Goal: Task Accomplishment & Management: Manage account settings

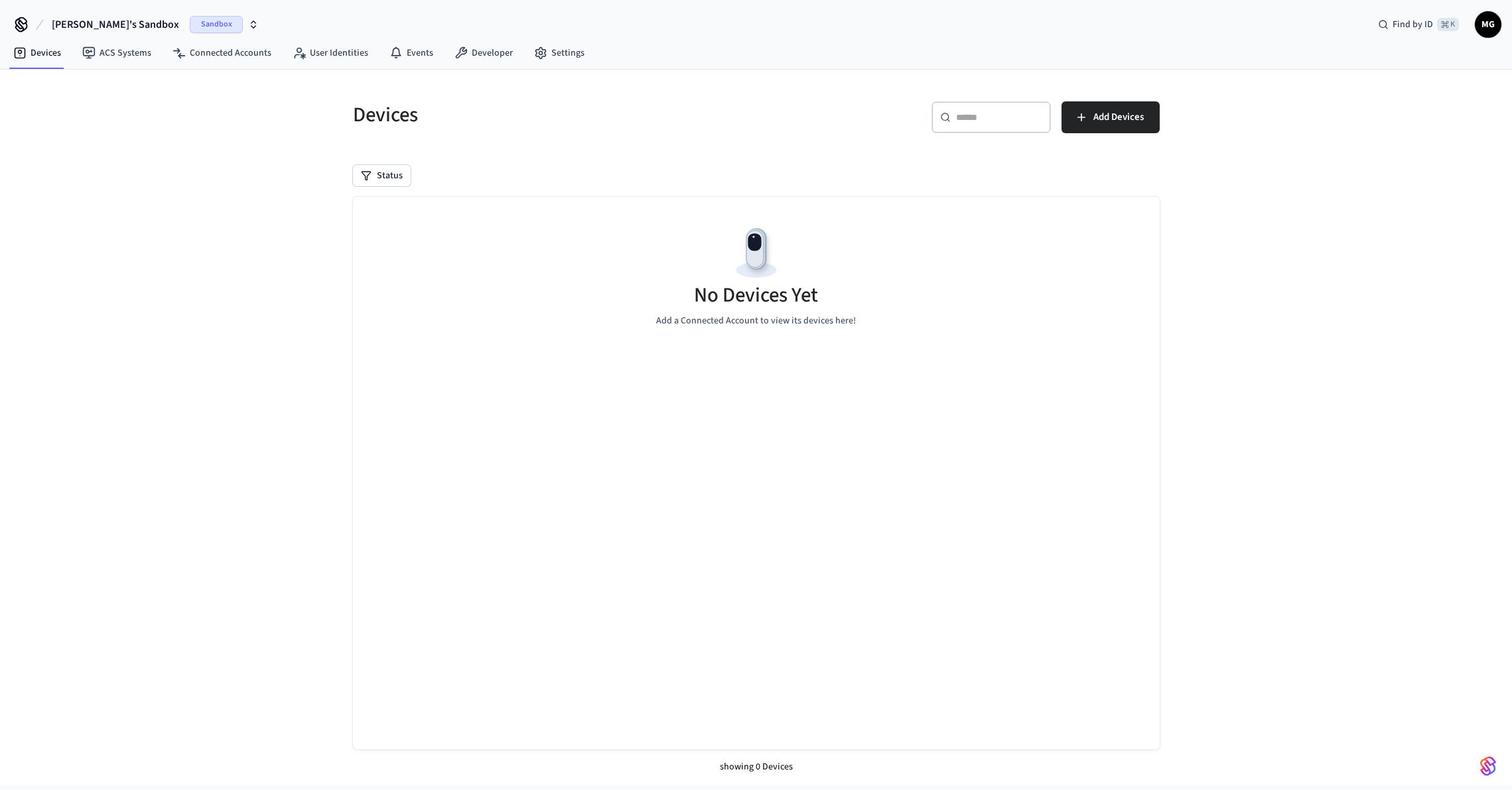
click at [189, 30] on span "Sandbox" at bounding box center [216, 25] width 53 height 18
click at [107, 103] on div "Production Production" at bounding box center [107, 111] width 181 height 18
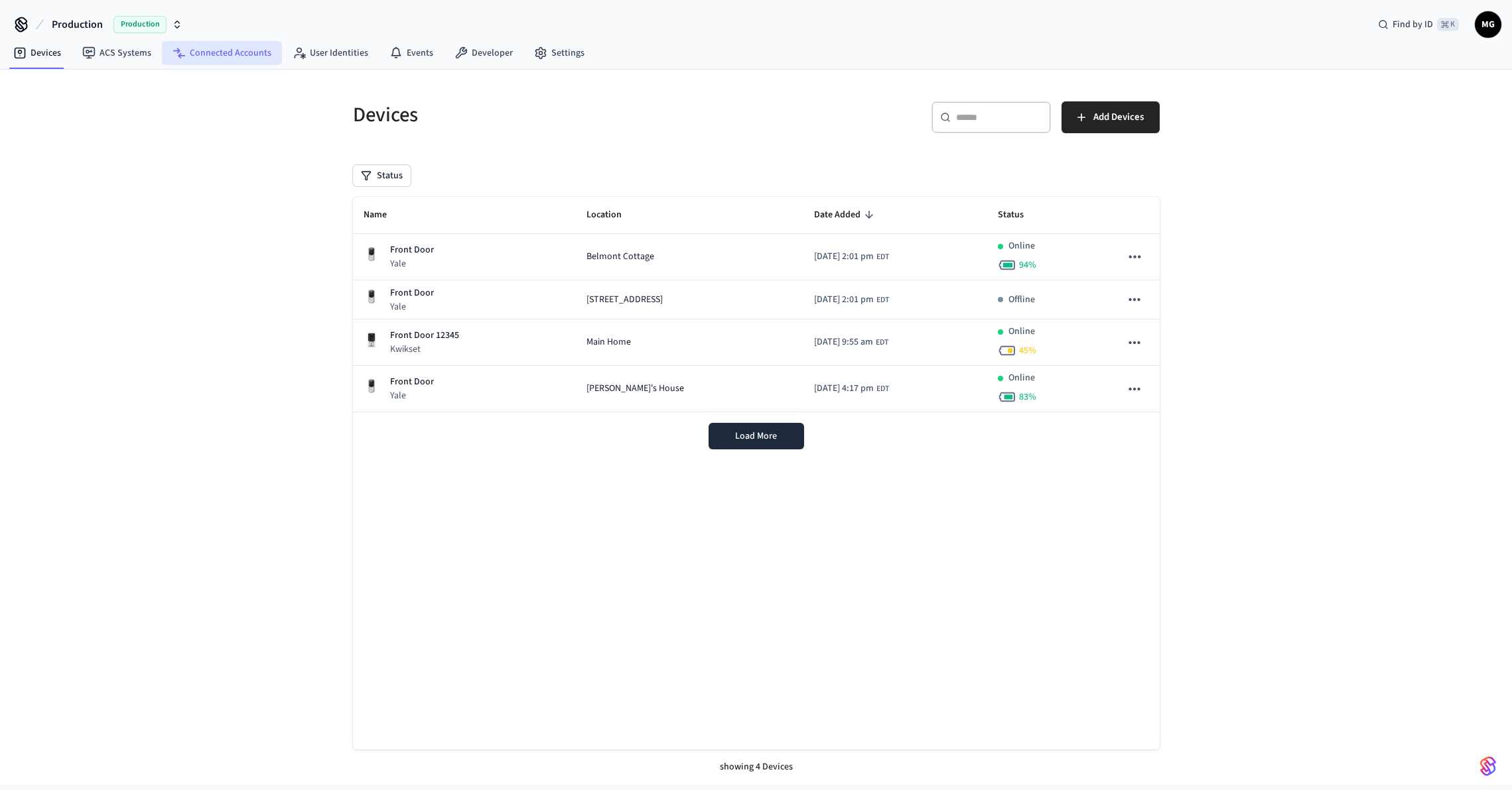
click at [196, 57] on link "Connected Accounts" at bounding box center [222, 53] width 120 height 24
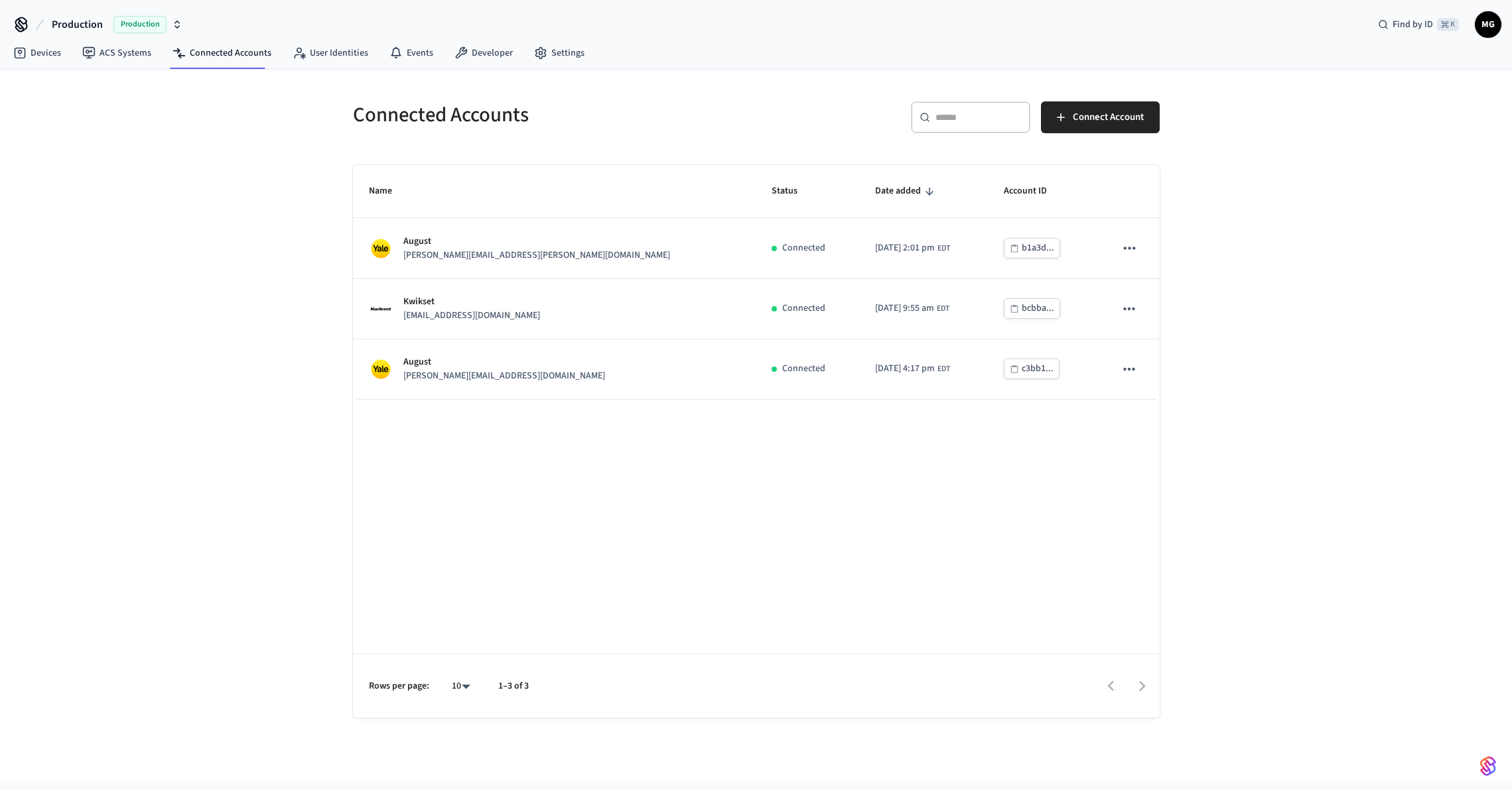
click at [1313, 419] on div "Connected Accounts ​ ​ Connect Account Name Status Date added Account ID [PERSO…" at bounding box center [756, 426] width 1512 height 713
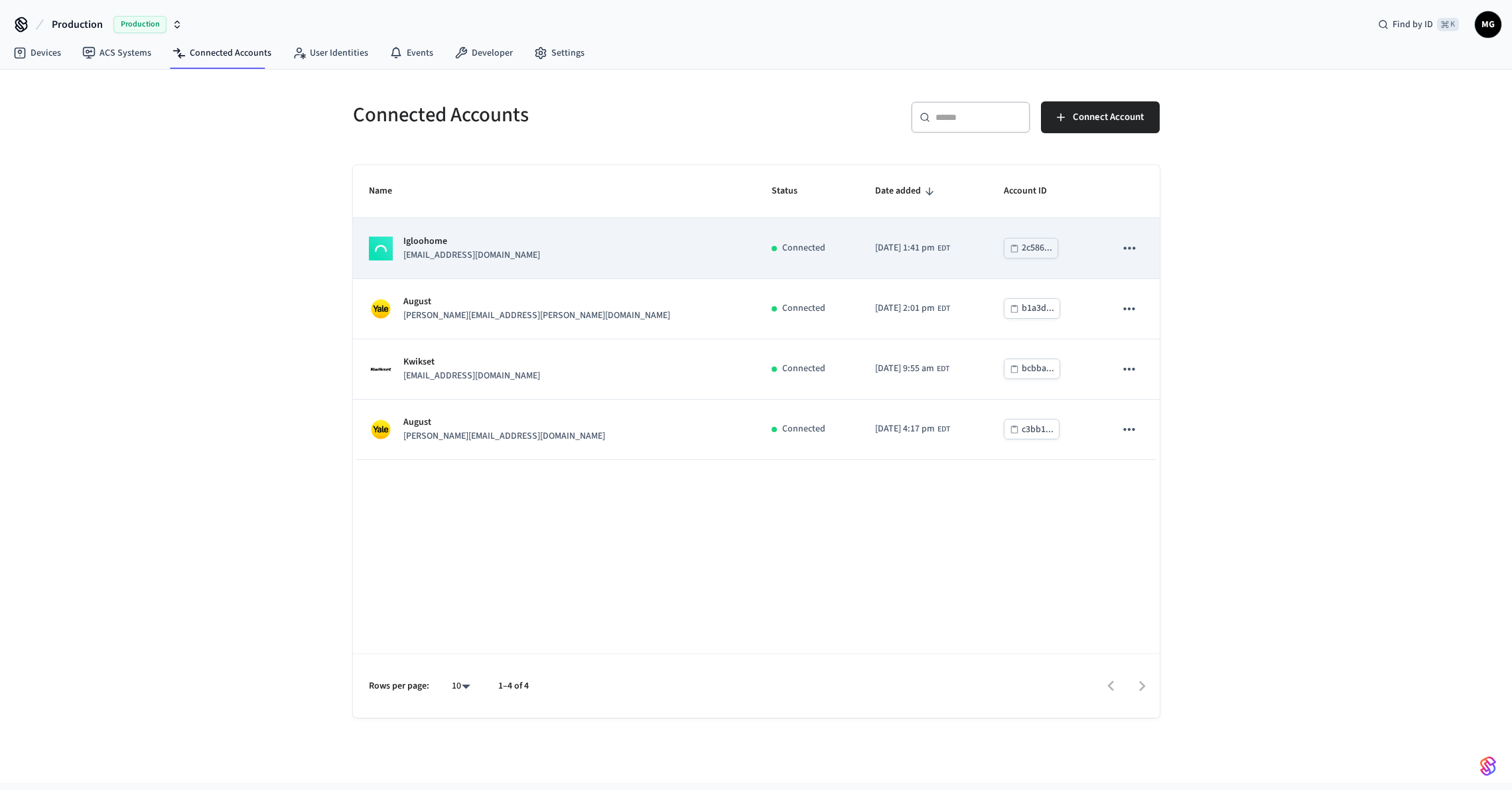
click at [508, 248] on p "Igloohome" at bounding box center [472, 241] width 137 height 14
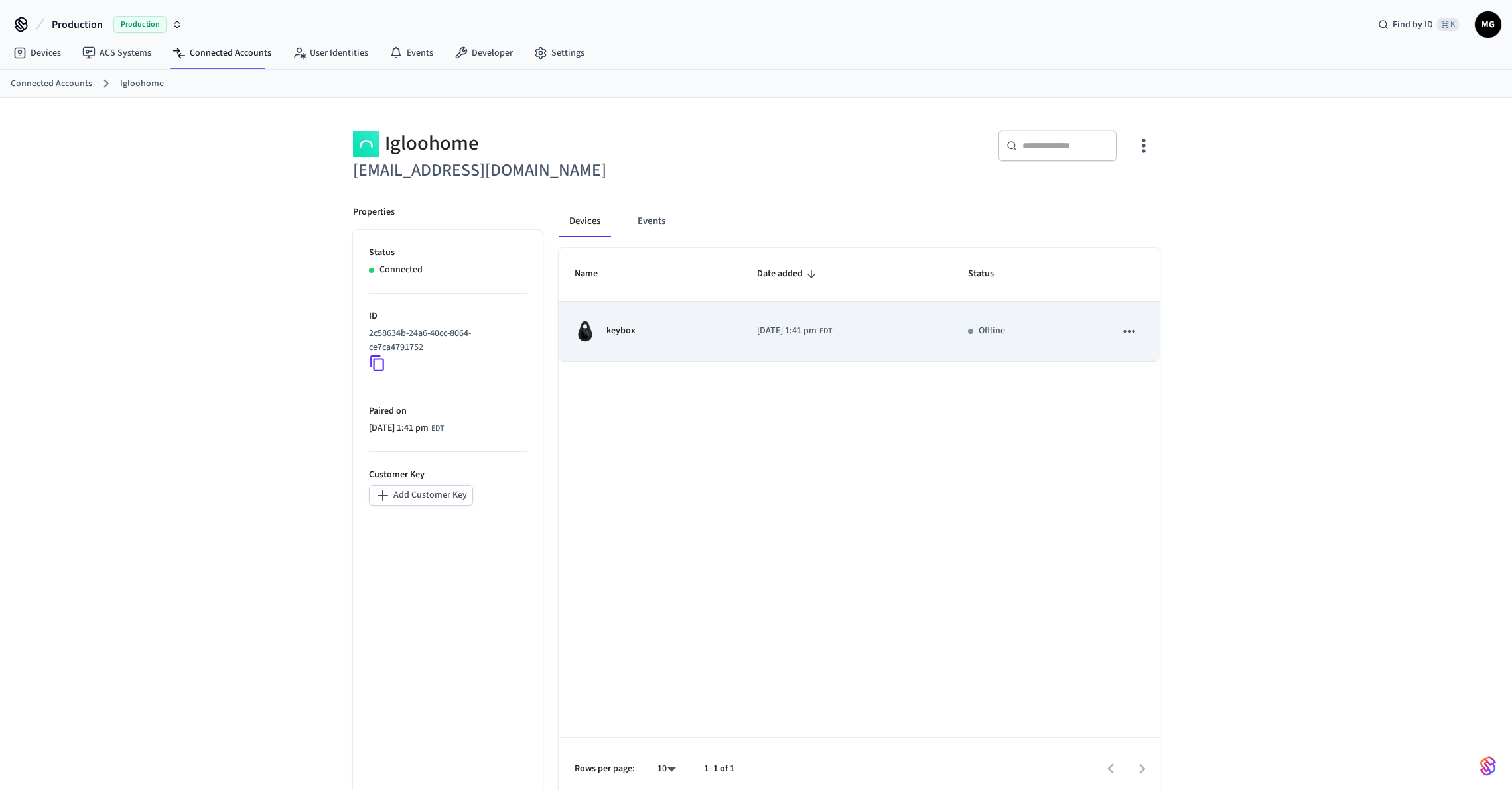
click at [647, 340] on div "keybox" at bounding box center [650, 331] width 151 height 22
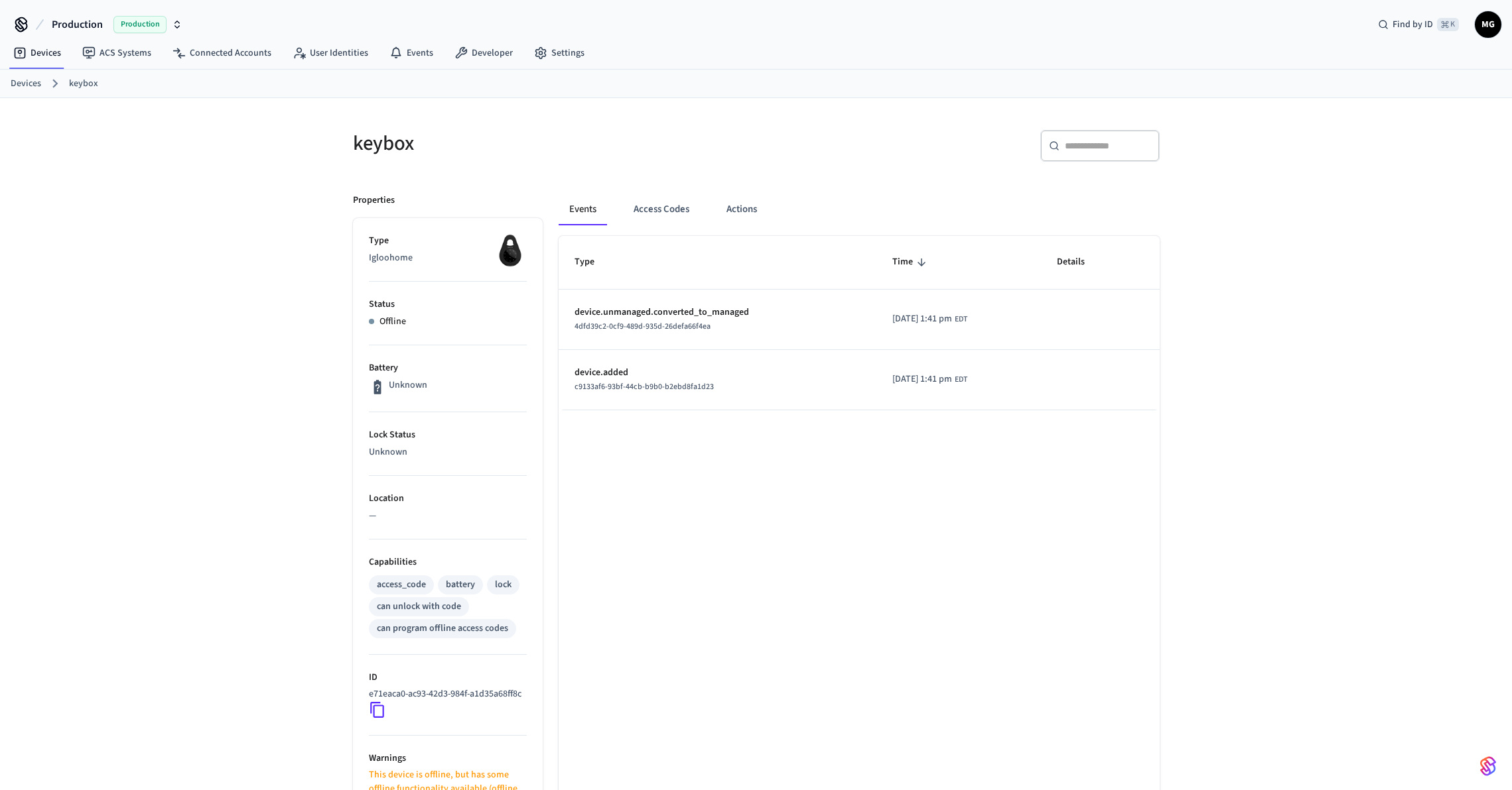
click at [844, 71] on div "Devices keybox" at bounding box center [756, 84] width 1512 height 29
click at [483, 50] on link "Developer" at bounding box center [483, 53] width 80 height 24
click at [728, 209] on button "Actions" at bounding box center [742, 209] width 52 height 32
click at [571, 204] on button "Events" at bounding box center [583, 209] width 49 height 32
click at [30, 91] on ol "Devices keybox" at bounding box center [761, 84] width 1501 height 18
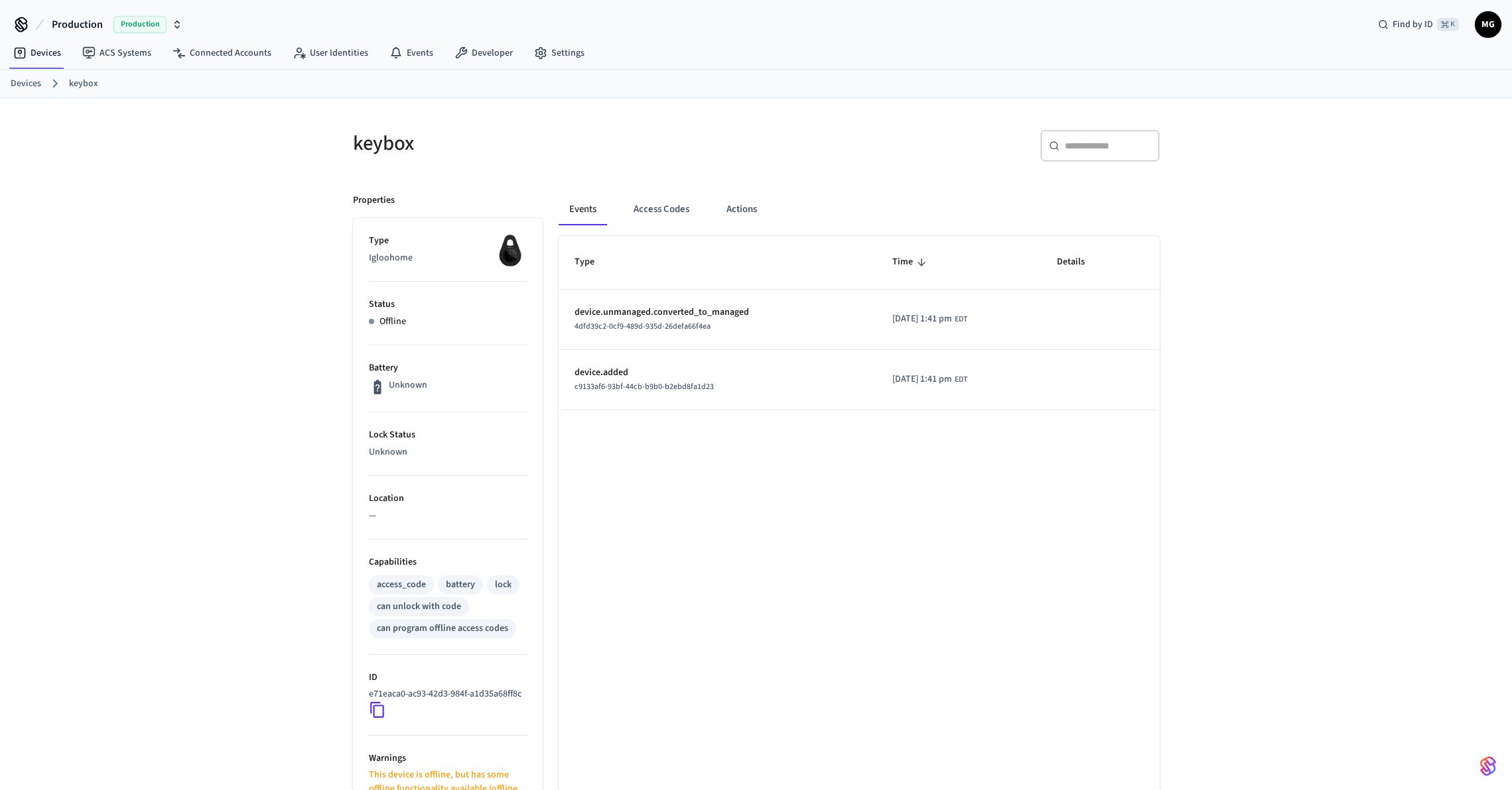
click at [30, 84] on link "Devices" at bounding box center [26, 83] width 30 height 14
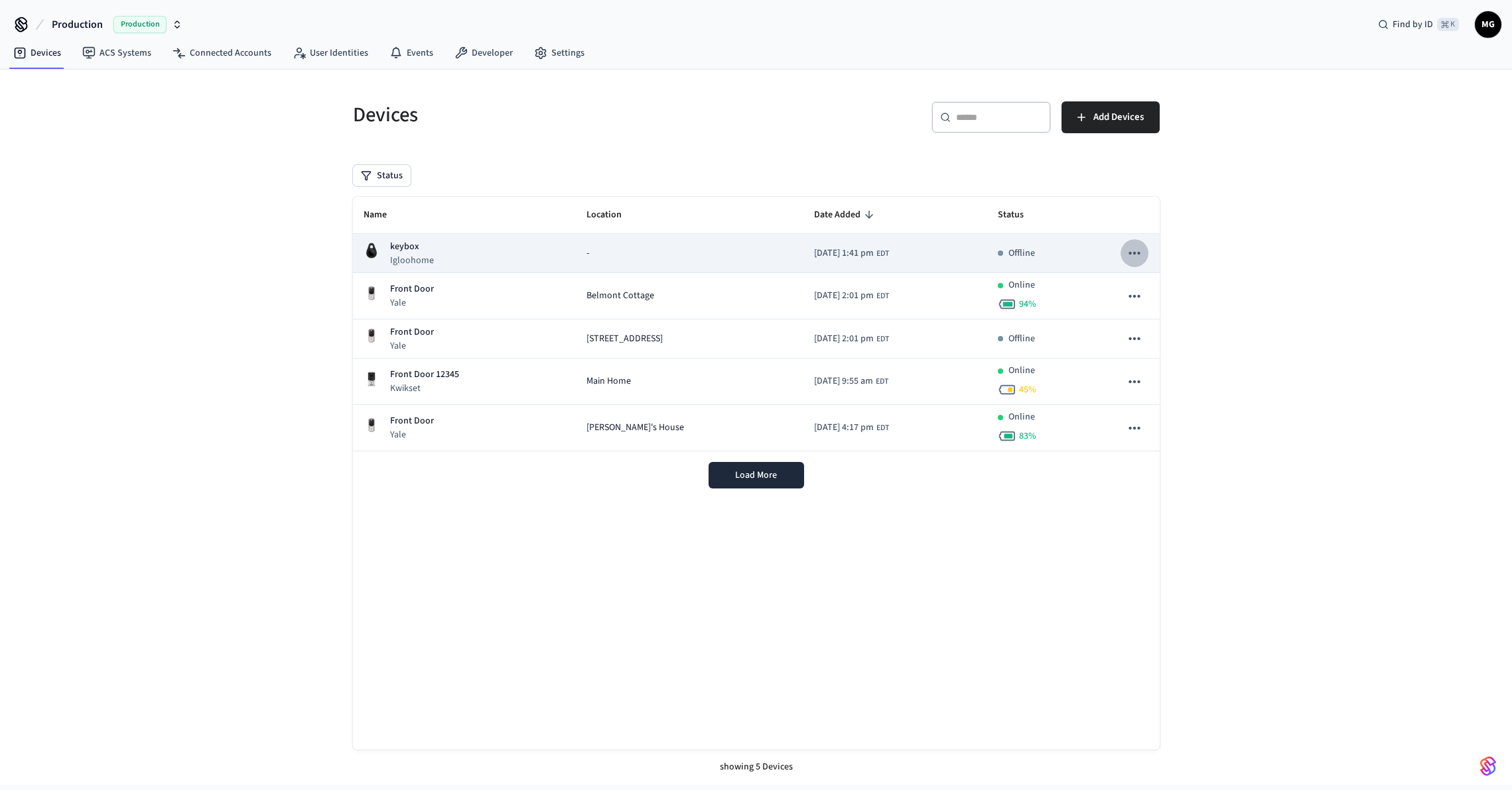
click at [1137, 252] on icon "sticky table" at bounding box center [1135, 252] width 11 height 2
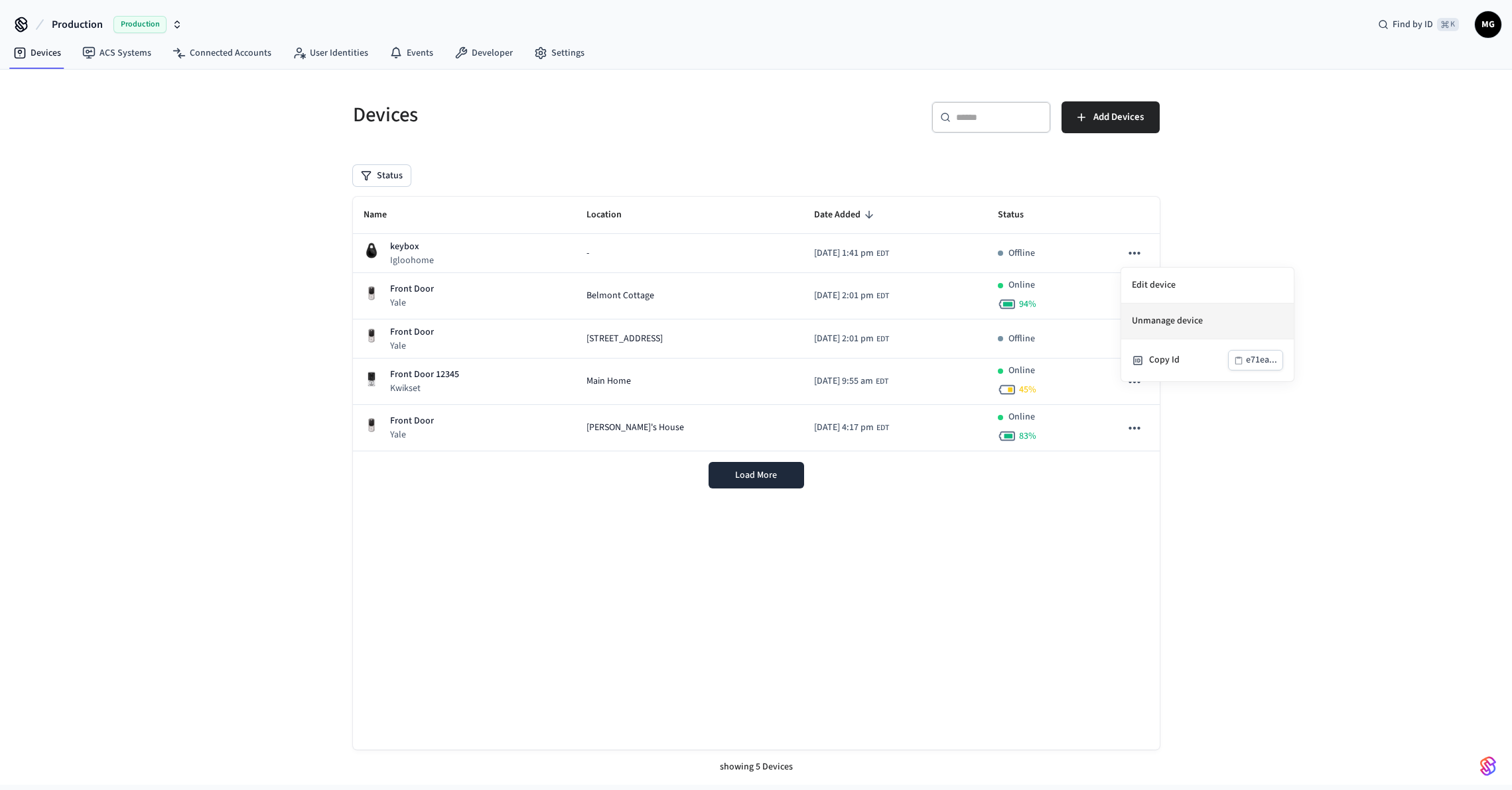
click at [1200, 324] on li "Unmanage device" at bounding box center [1208, 321] width 173 height 36
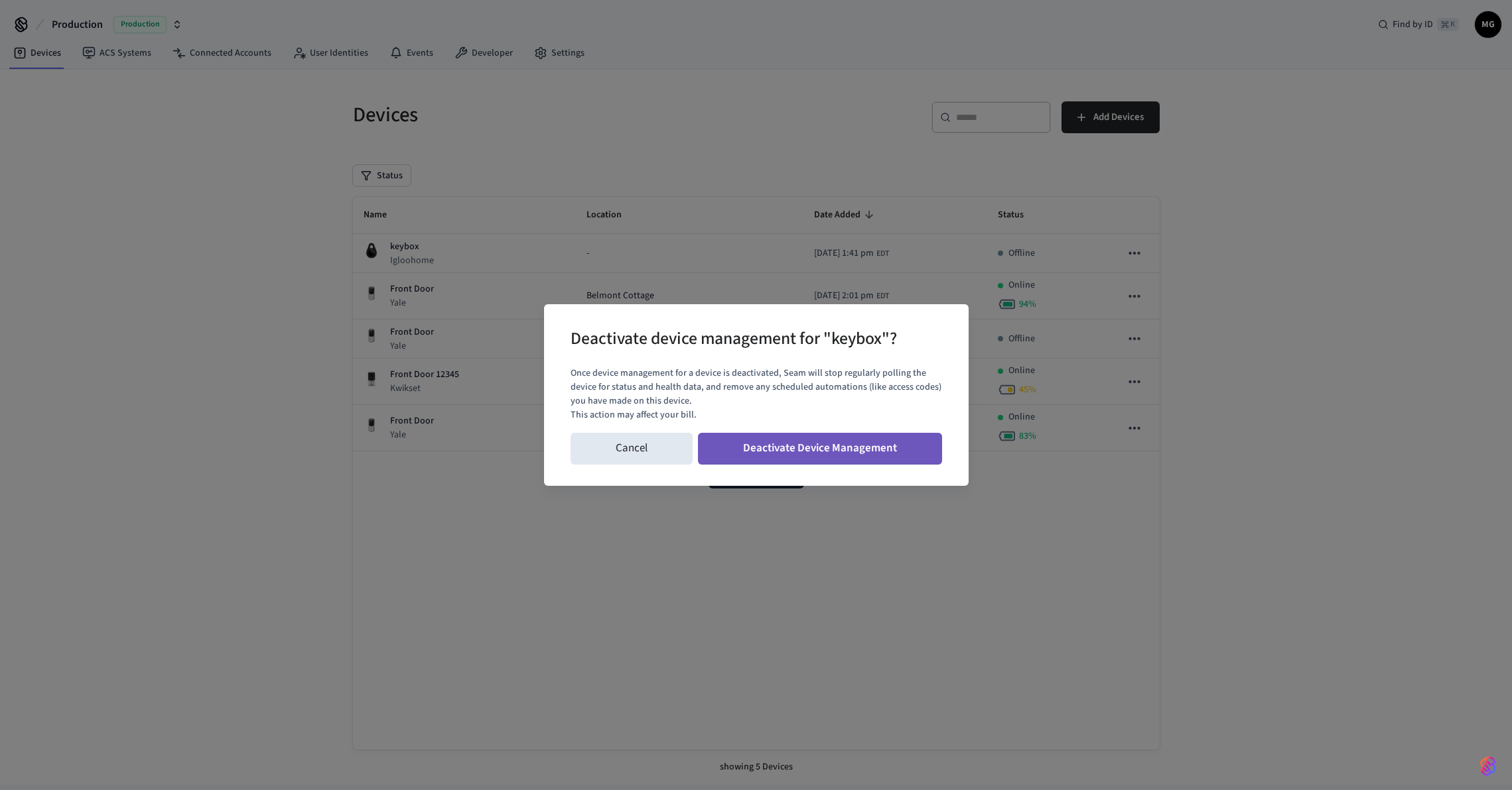
click at [829, 446] on button "Deactivate Device Management" at bounding box center [819, 449] width 244 height 32
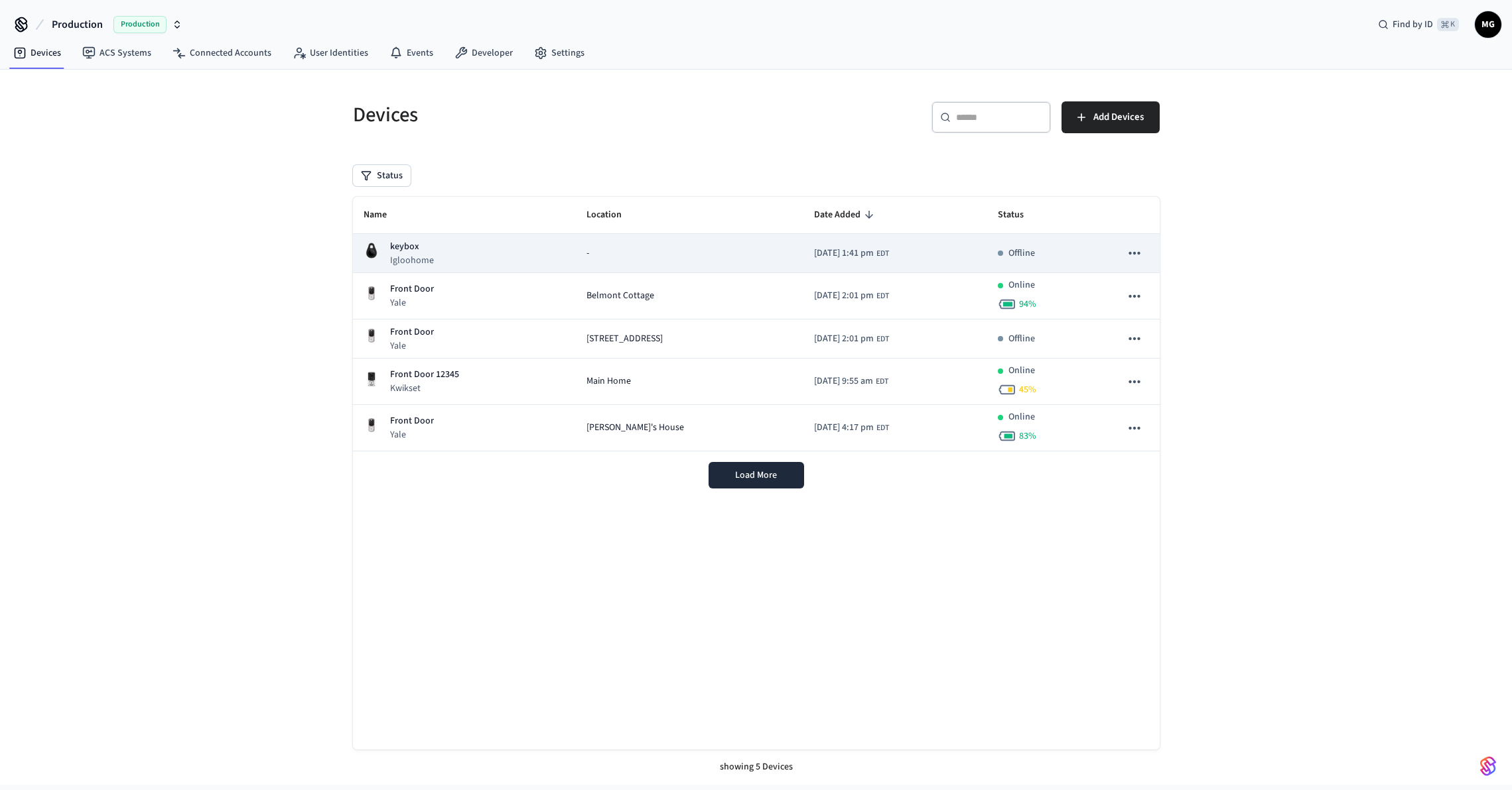
click at [422, 244] on p "keybox" at bounding box center [412, 246] width 44 height 14
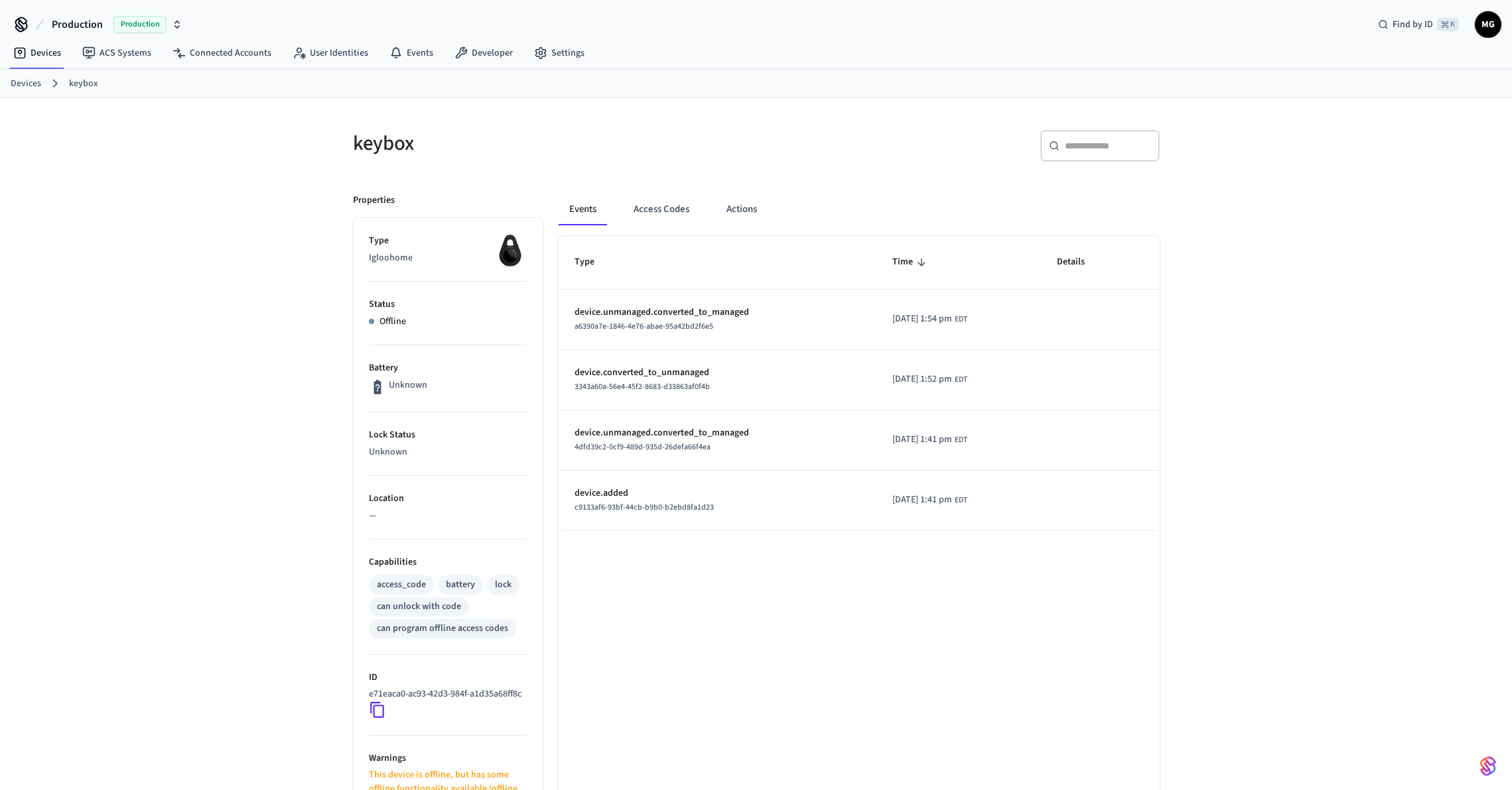
scroll to position [34, 0]
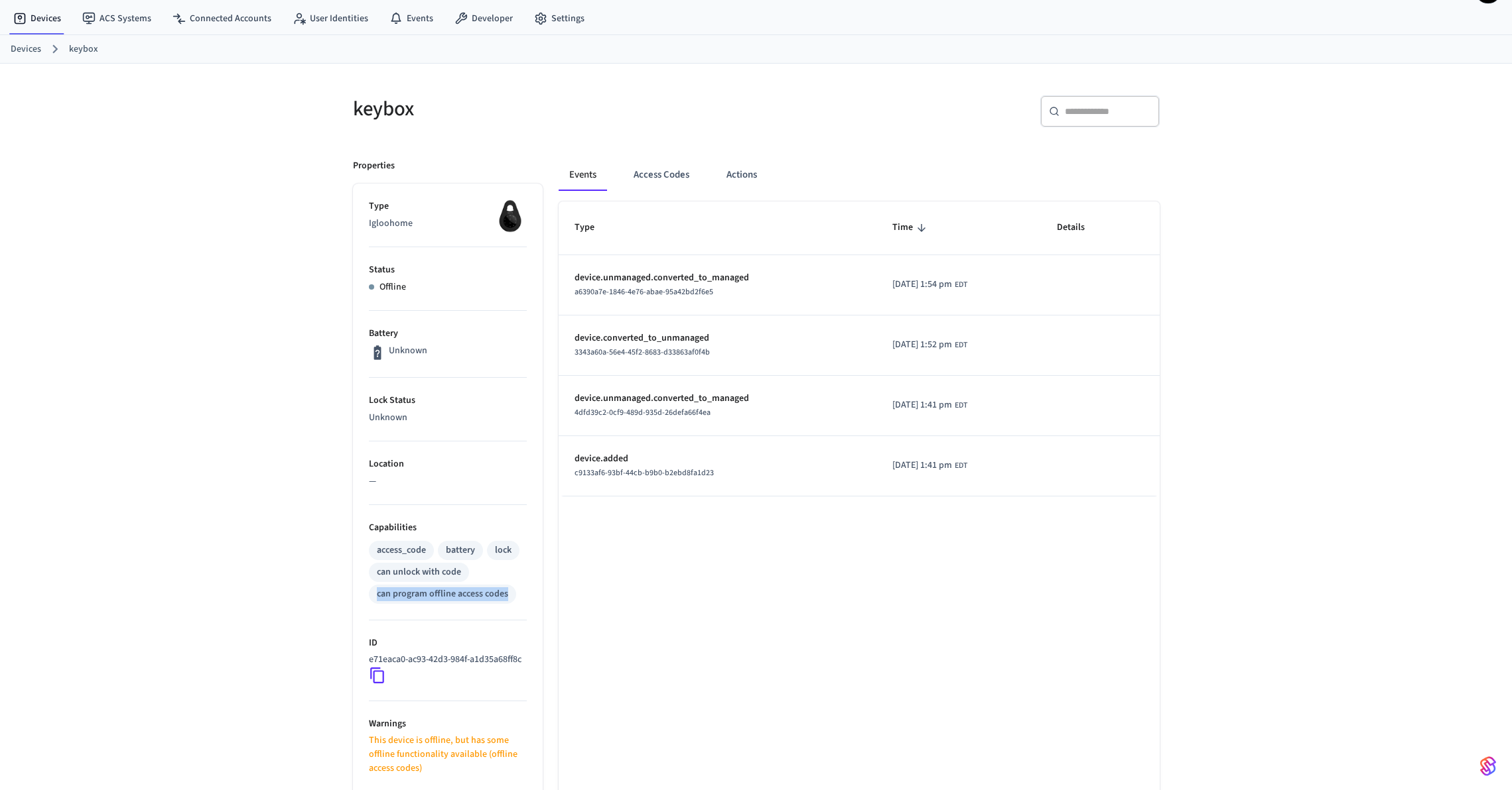
drag, startPoint x: 510, startPoint y: 593, endPoint x: 293, endPoint y: 591, distance: 217.0
click at [293, 591] on div "keybox ​ ​ Properties Type Igloohome Status Offline Battery Unknown Lock Status…" at bounding box center [756, 516] width 1512 height 905
click at [467, 531] on p "Capabilities" at bounding box center [448, 527] width 158 height 14
click at [366, 358] on ul "Type Igloohome Status Offline Battery Unknown Lock Status Unknown Location — Ca…" at bounding box center [448, 576] width 189 height 785
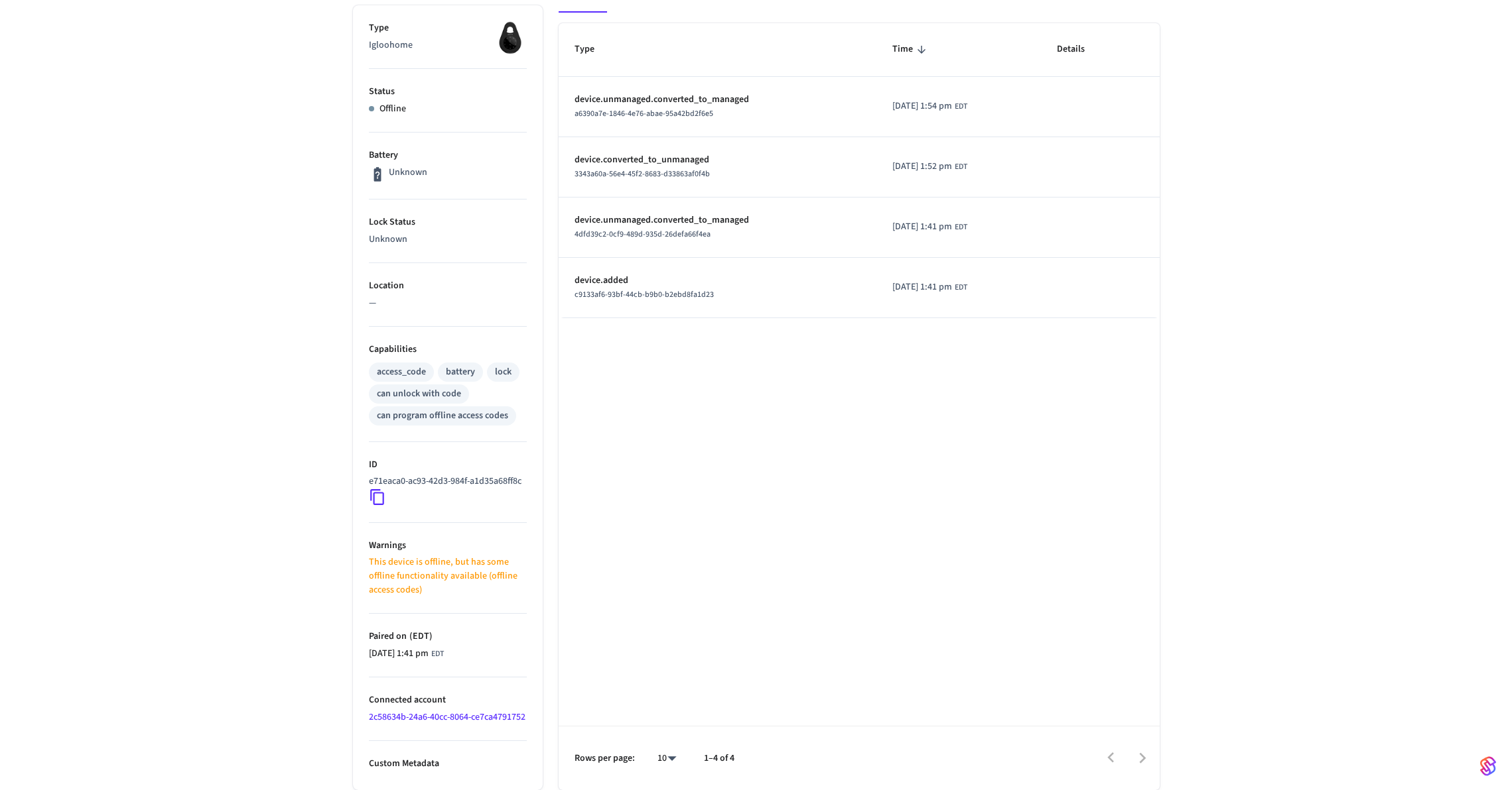
scroll to position [240, 0]
click at [645, 533] on div "Type Time Details device.unmanaged.converted_to_managed a6390a7e-1846-4e76-abae…" at bounding box center [859, 407] width 601 height 767
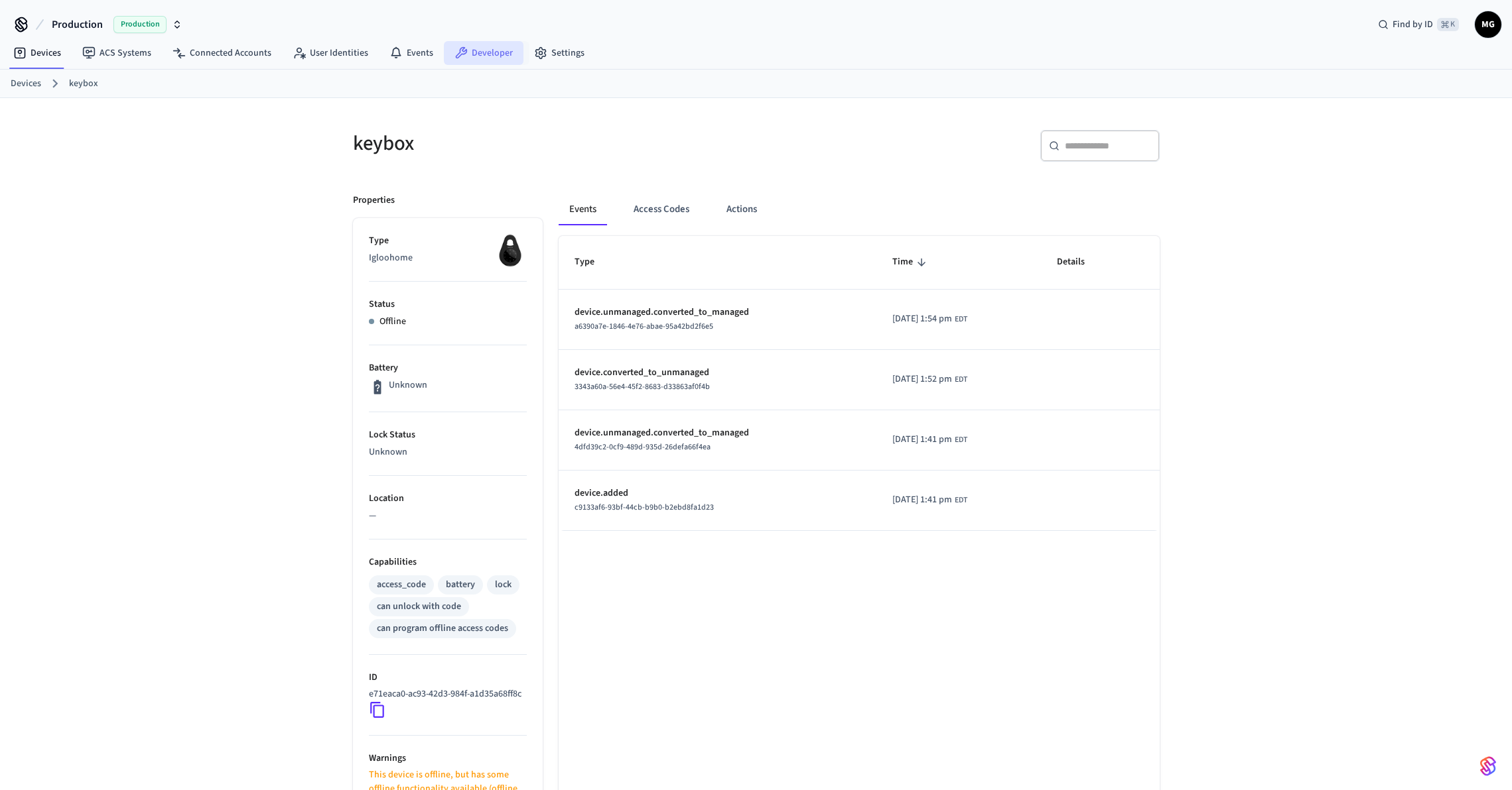
click at [479, 61] on link "Developer" at bounding box center [483, 53] width 80 height 24
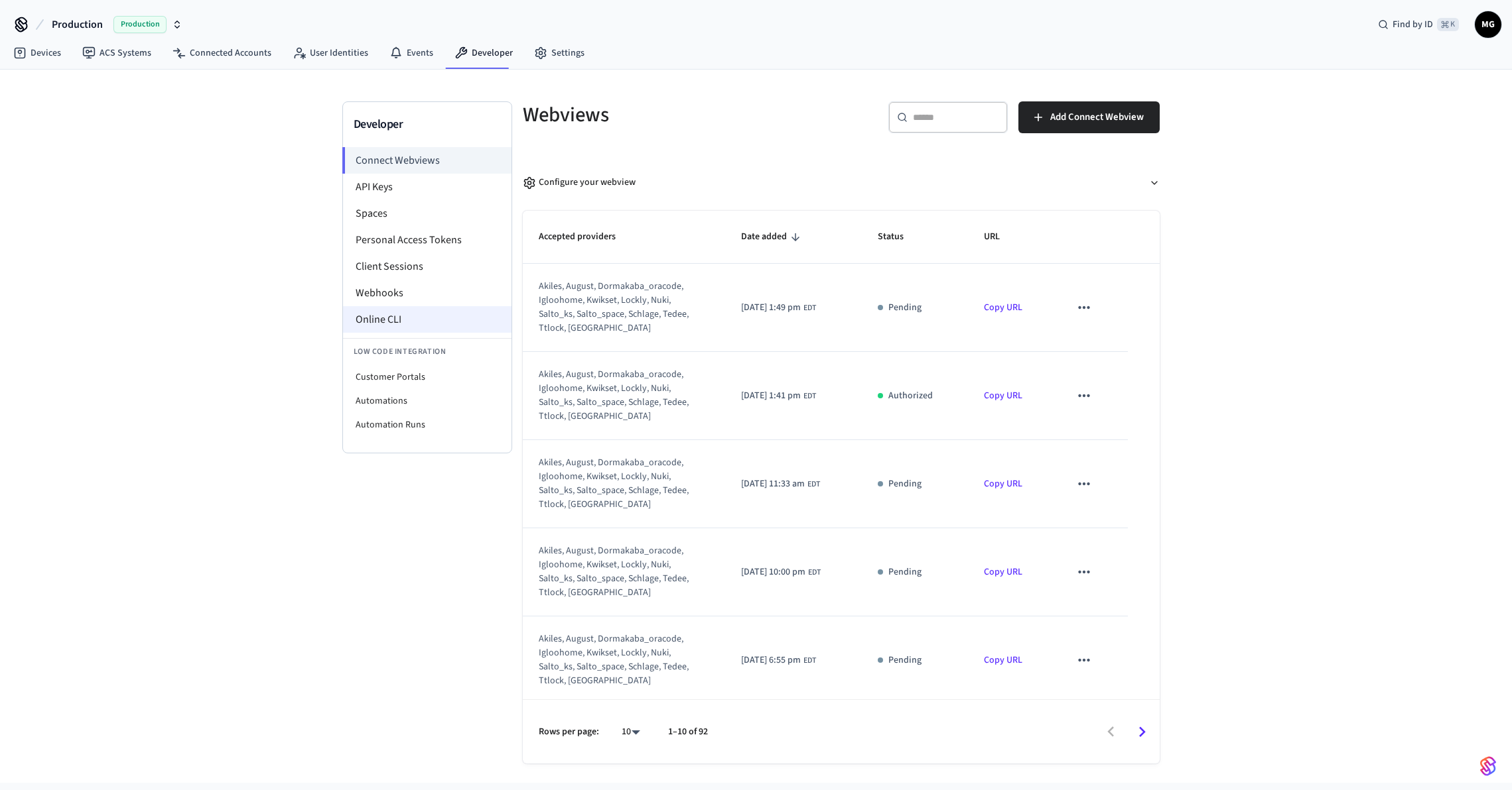
click at [424, 315] on li "Online CLI" at bounding box center [427, 319] width 169 height 26
